Goal: Check status: Check status

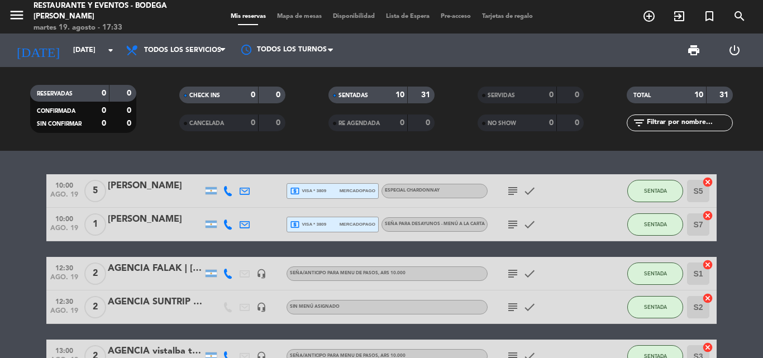
click at [513, 191] on icon "subject" at bounding box center [512, 190] width 13 height 13
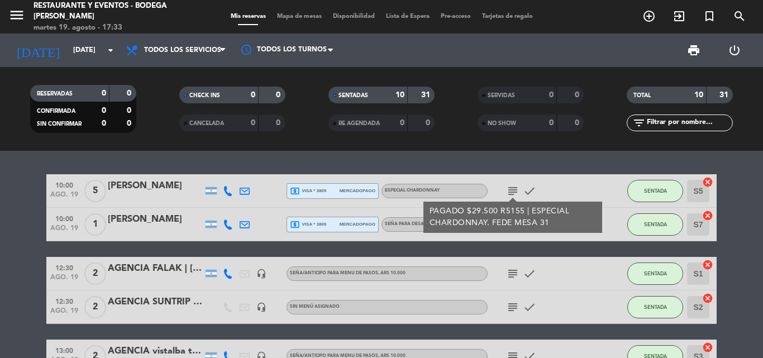
click at [513, 191] on icon "subject" at bounding box center [512, 190] width 13 height 13
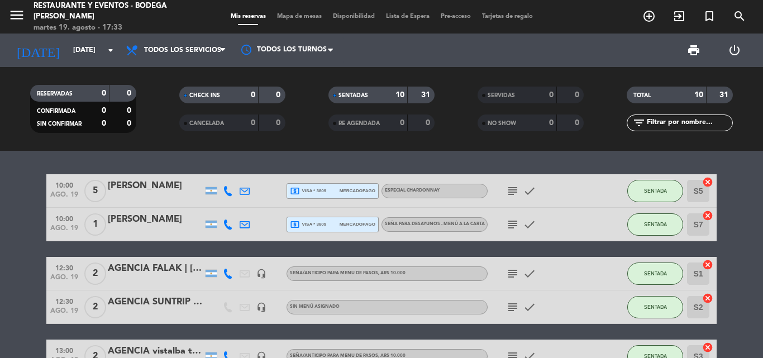
click at [513, 225] on icon "subject" at bounding box center [512, 224] width 13 height 13
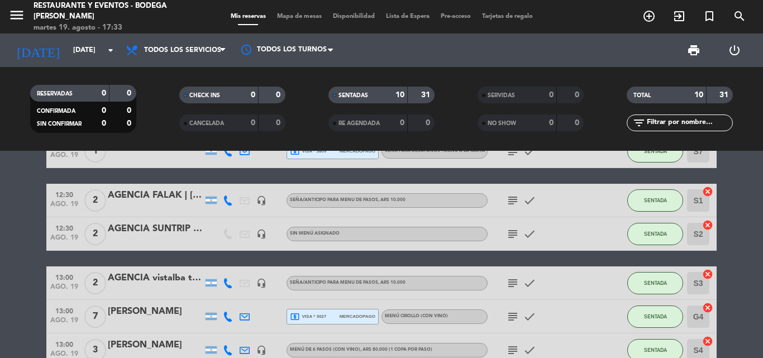
scroll to position [56, 0]
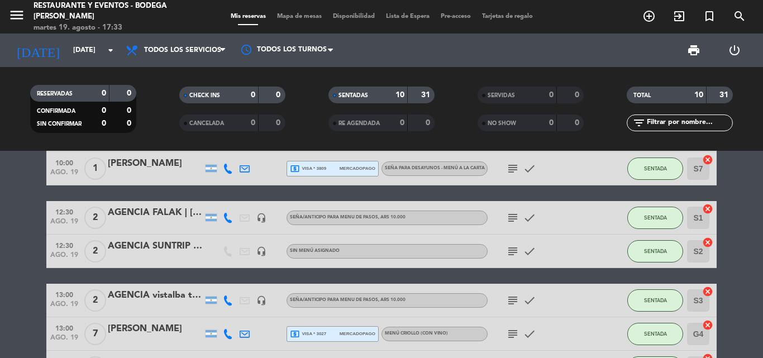
click at [509, 215] on icon "subject" at bounding box center [512, 217] width 13 height 13
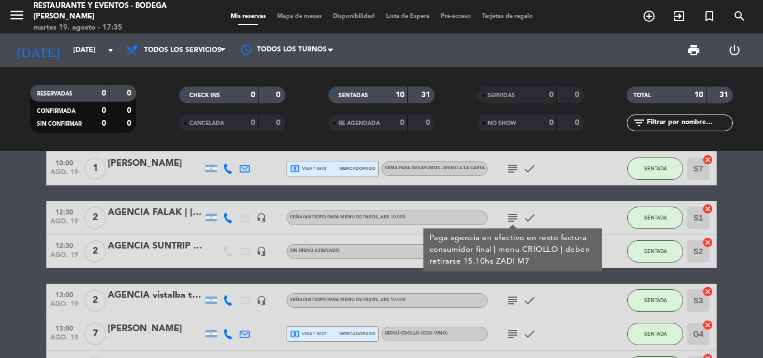
click at [509, 214] on icon "subject" at bounding box center [512, 217] width 13 height 13
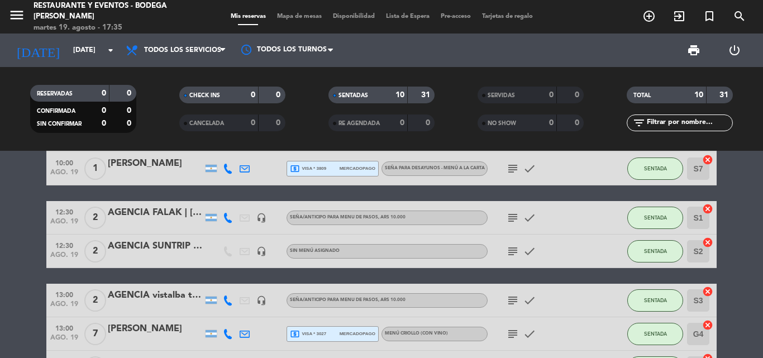
click at [509, 251] on icon "subject" at bounding box center [512, 251] width 13 height 13
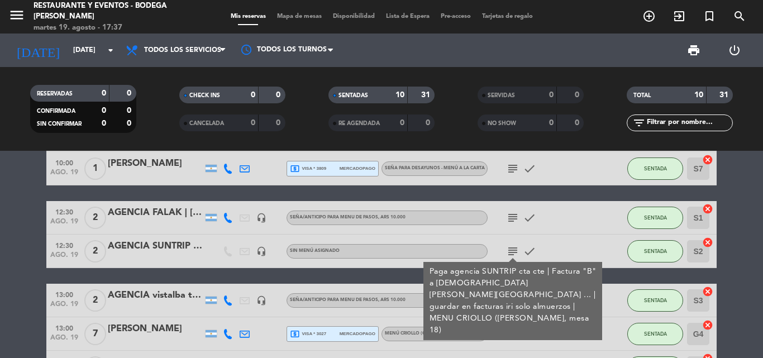
click at [513, 253] on icon "subject" at bounding box center [512, 251] width 13 height 13
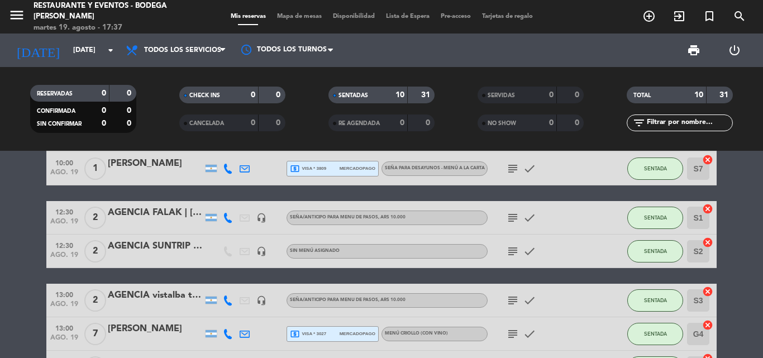
scroll to position [112, 0]
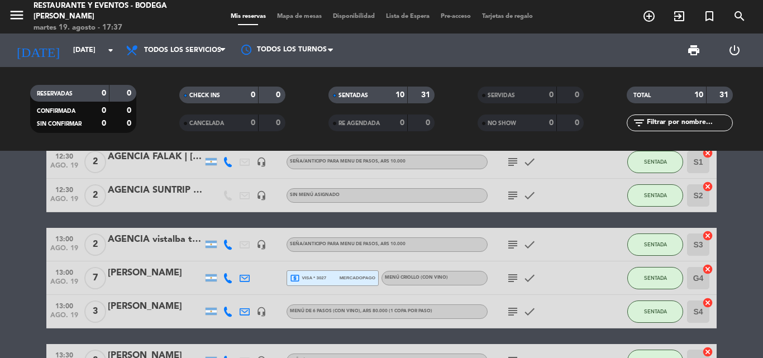
click at [513, 244] on icon "subject" at bounding box center [512, 244] width 13 height 13
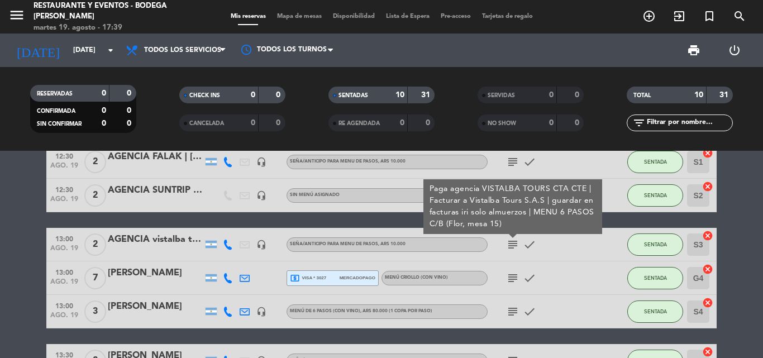
click at [512, 279] on icon "subject" at bounding box center [512, 277] width 13 height 13
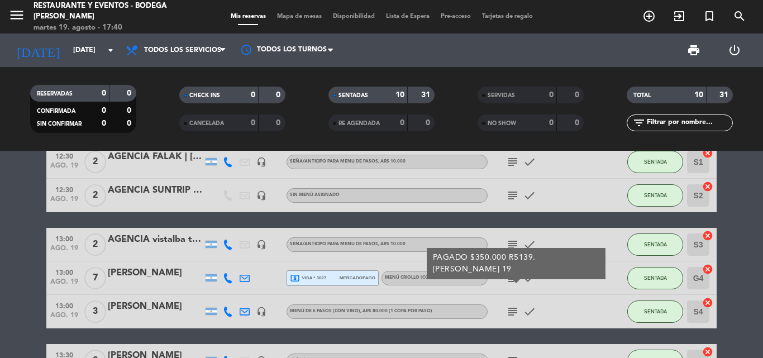
click at [516, 241] on icon "subject" at bounding box center [512, 244] width 13 height 13
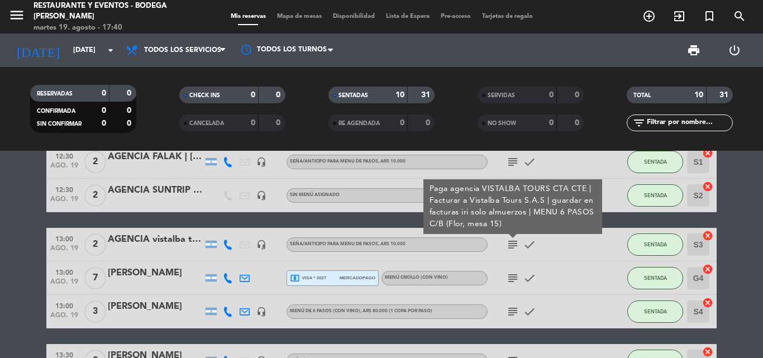
click at [513, 279] on icon "subject" at bounding box center [512, 277] width 13 height 13
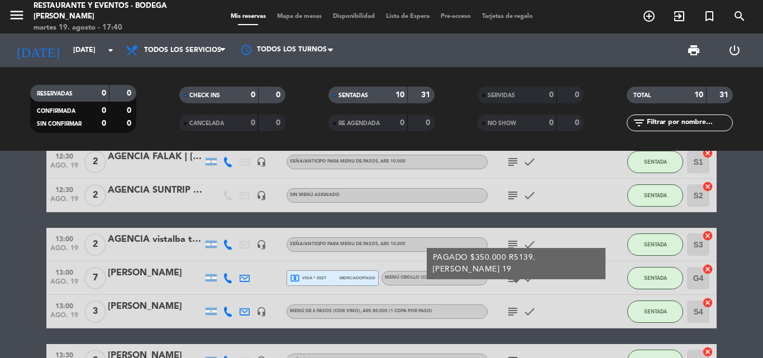
click at [513, 279] on icon "subject" at bounding box center [512, 277] width 13 height 13
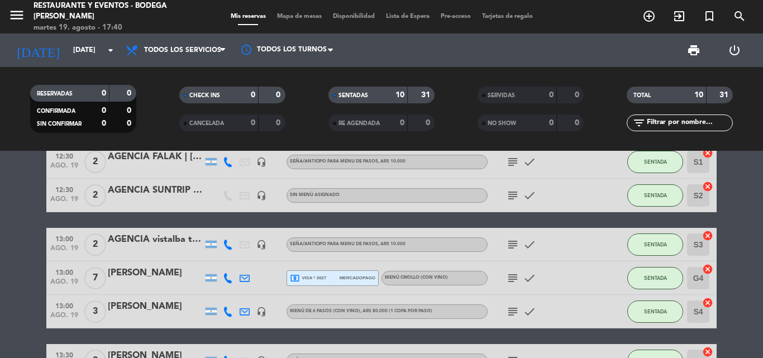
click at [511, 310] on icon "subject" at bounding box center [512, 311] width 13 height 13
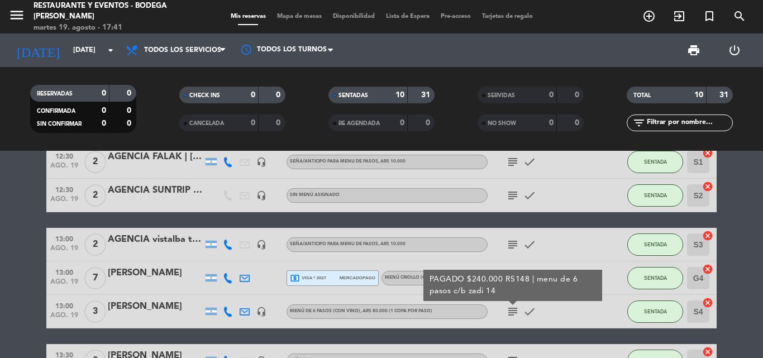
click at [515, 311] on icon "subject" at bounding box center [512, 311] width 13 height 13
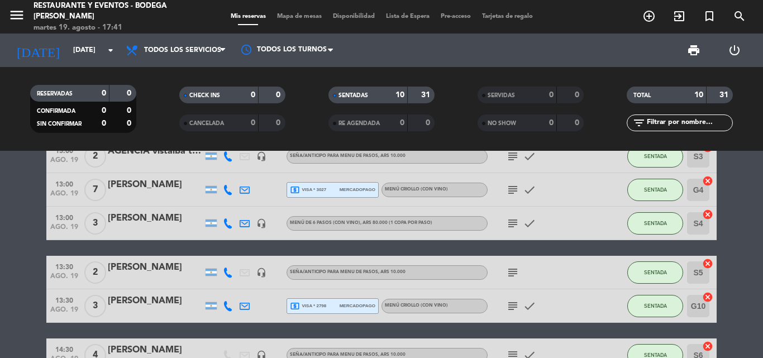
scroll to position [223, 0]
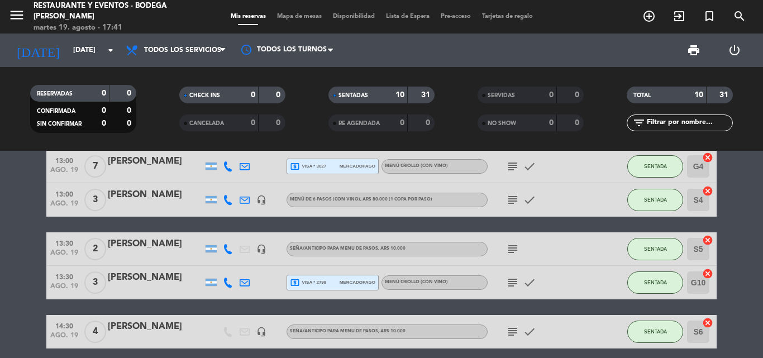
click at [509, 248] on icon "subject" at bounding box center [512, 248] width 13 height 13
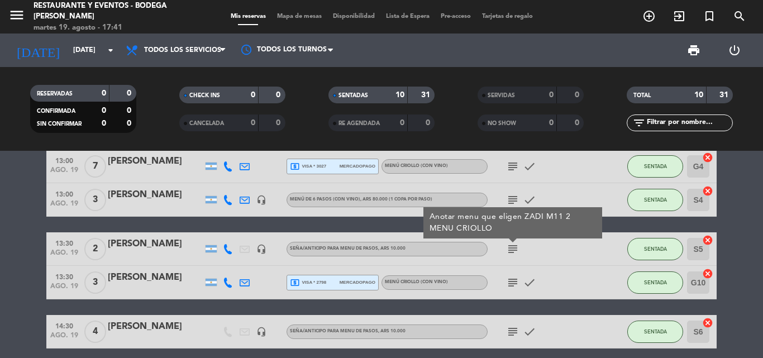
click at [509, 248] on icon "subject" at bounding box center [512, 248] width 13 height 13
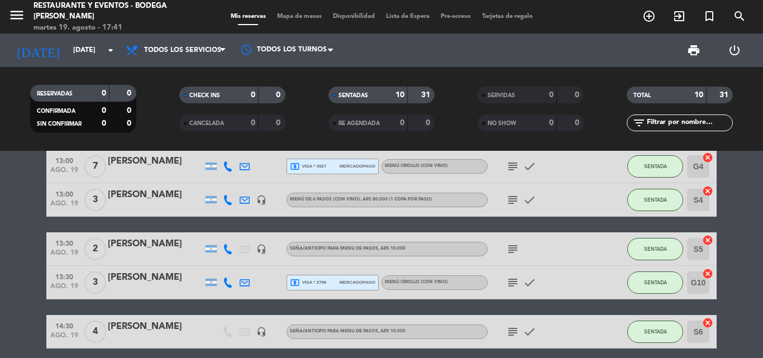
click at [508, 249] on icon "subject" at bounding box center [512, 248] width 13 height 13
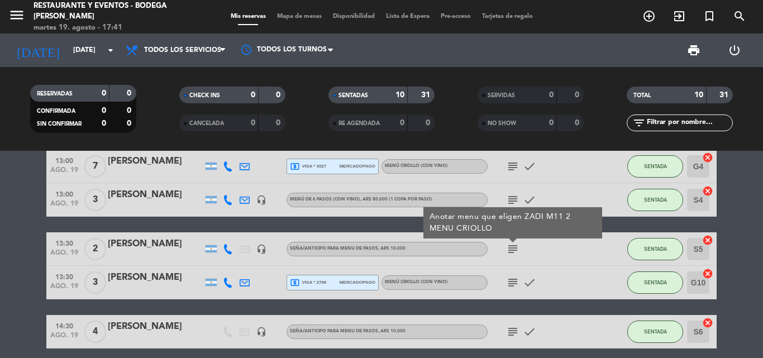
click at [511, 247] on icon "subject" at bounding box center [512, 248] width 13 height 13
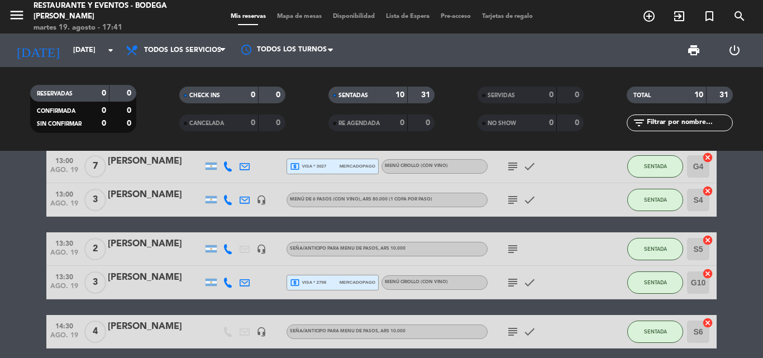
click at [513, 281] on icon "subject" at bounding box center [512, 282] width 13 height 13
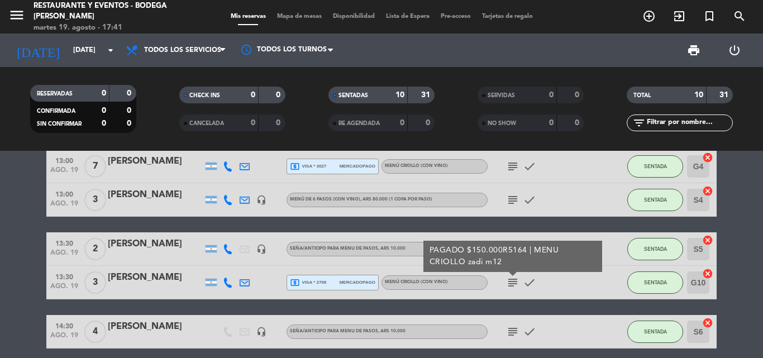
click at [512, 281] on icon "subject" at bounding box center [512, 282] width 13 height 13
